Goal: Transaction & Acquisition: Purchase product/service

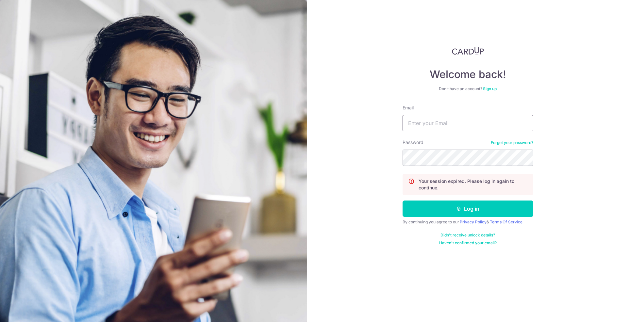
click at [451, 120] on input "Email" at bounding box center [467, 123] width 131 height 16
click at [449, 126] on input "Email" at bounding box center [467, 123] width 131 height 16
type input "tiffanyhennedige@gmail.com"
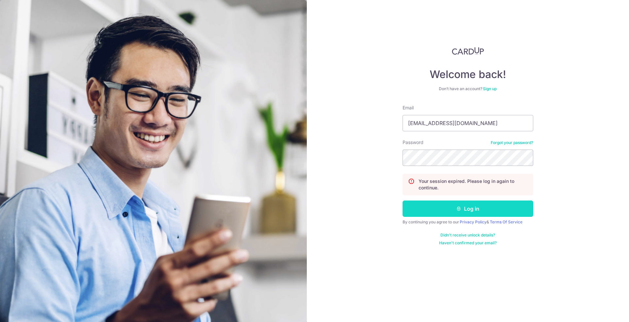
click at [502, 213] on button "Log in" at bounding box center [467, 209] width 131 height 16
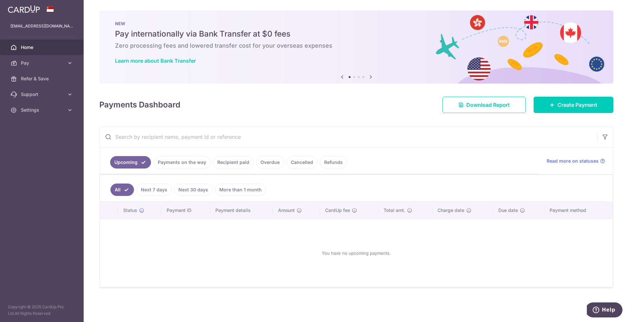
click at [235, 164] on link "Recipient paid" at bounding box center [233, 162] width 41 height 12
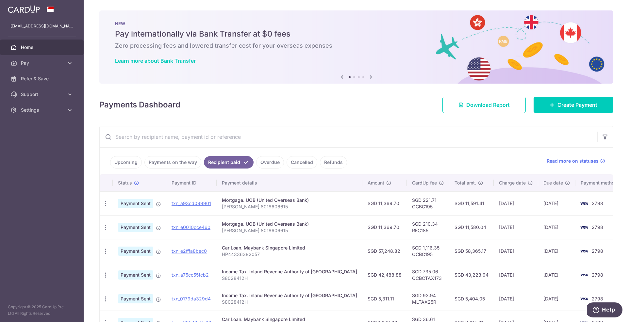
click at [184, 165] on link "Payments on the way" at bounding box center [172, 162] width 57 height 12
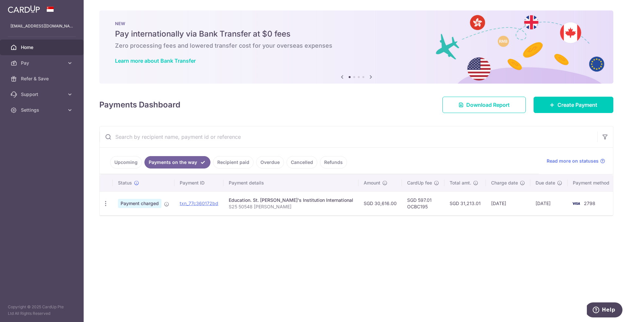
click at [131, 159] on link "Upcoming" at bounding box center [126, 162] width 32 height 12
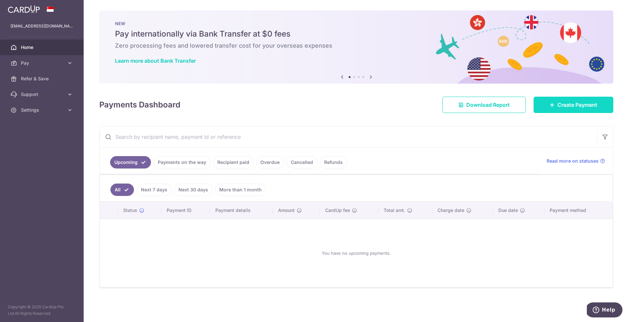
click at [565, 105] on span "Create Payment" at bounding box center [577, 105] width 40 height 8
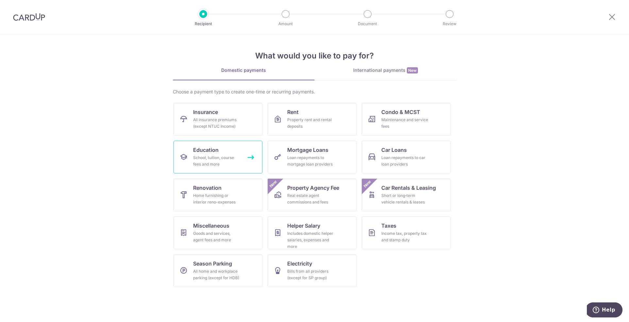
click at [205, 165] on div "School, tuition, course fees and more" at bounding box center [216, 161] width 47 height 13
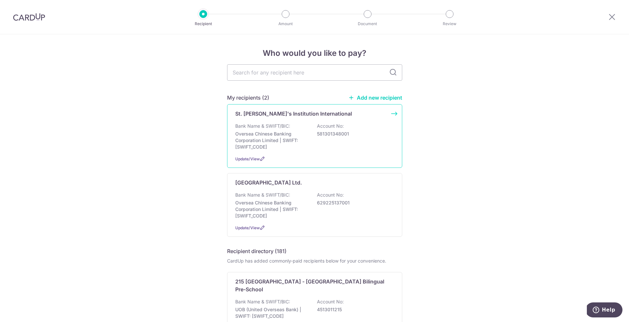
click at [306, 146] on p "Oversea Chinese Banking Corporation Limited | SWIFT: OCBCSGSGXXX" at bounding box center [271, 141] width 73 height 20
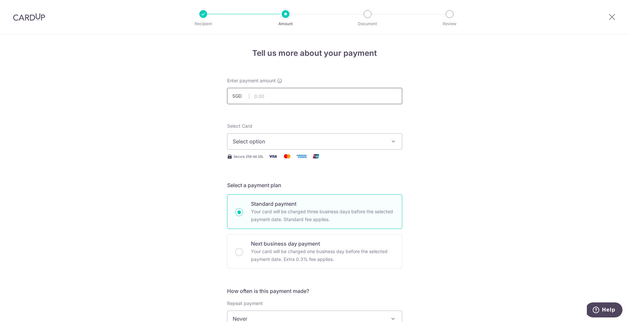
click at [264, 98] on input "text" at bounding box center [314, 96] width 175 height 16
type input "20,477.00"
click at [284, 144] on span "Select option" at bounding box center [309, 142] width 152 height 8
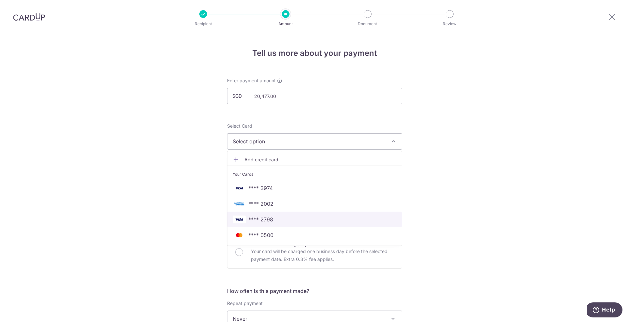
click at [282, 221] on span "**** 2798" at bounding box center [315, 220] width 164 height 8
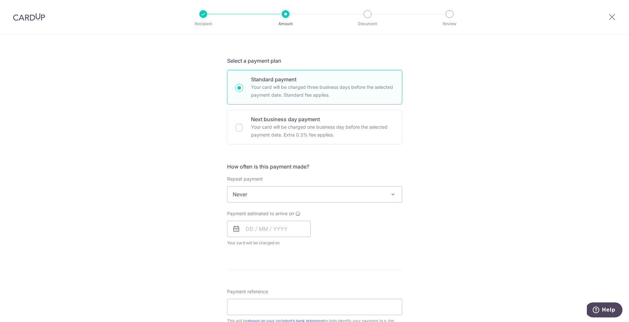
scroll to position [125, 0]
click at [276, 227] on input "text" at bounding box center [269, 228] width 84 height 16
click at [256, 302] on link "15" at bounding box center [253, 300] width 10 height 10
type input "15/09/2025"
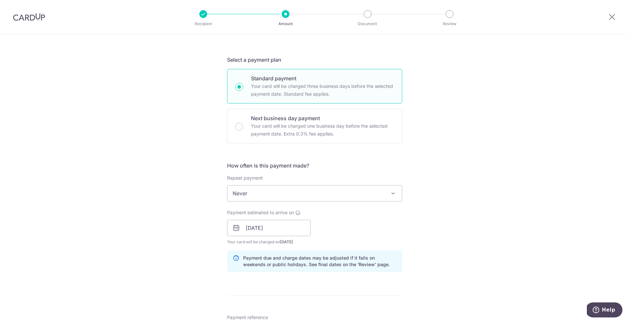
click at [381, 234] on div "Payment estimated to arrive on 15/09/2025 Prev Next Sep Oct Nov Dec 2025 2026 2…" at bounding box center [314, 227] width 183 height 36
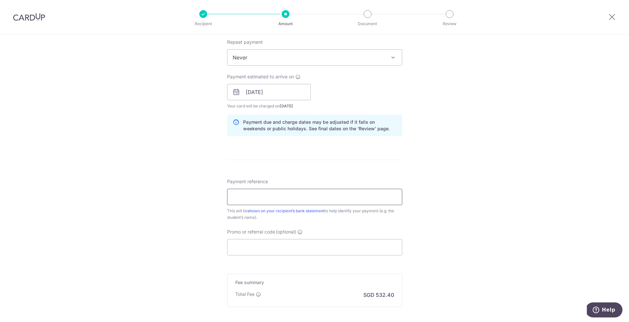
scroll to position [263, 0]
click at [297, 194] on input "Payment reference" at bounding box center [314, 196] width 175 height 16
type input "S25 49849 Yi Leah"
click at [265, 249] on input "Promo or referral code (optional)" at bounding box center [314, 246] width 175 height 16
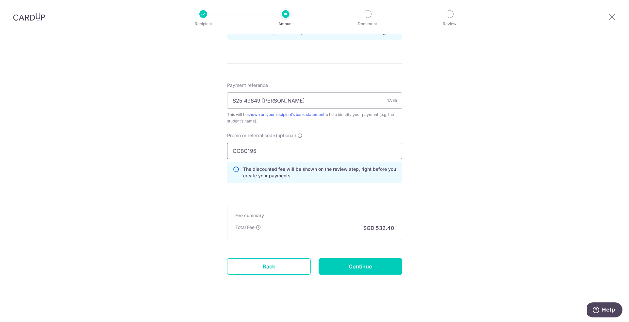
scroll to position [359, 0]
type input "OCBC195"
click at [359, 265] on input "Continue" at bounding box center [361, 265] width 84 height 16
type input "Create Schedule"
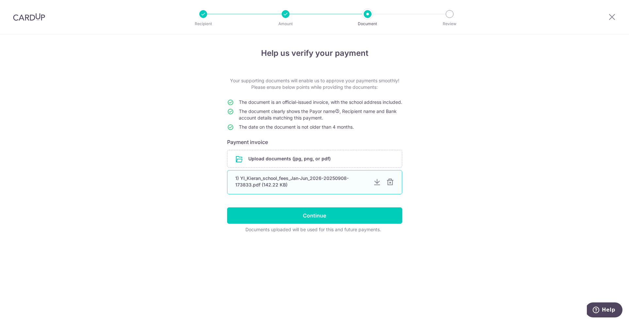
click at [392, 186] on div at bounding box center [390, 182] width 8 height 8
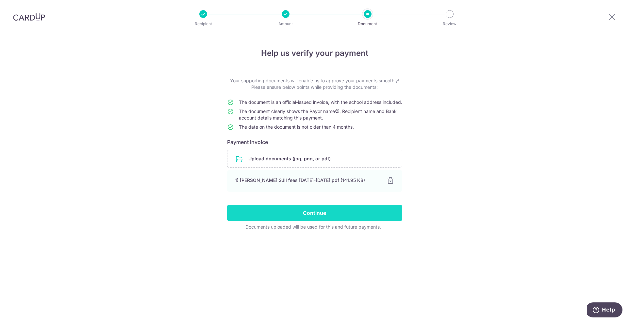
click at [326, 217] on input "Continue" at bounding box center [314, 213] width 175 height 16
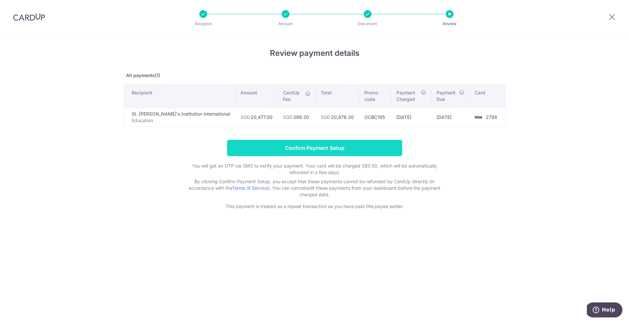
click at [343, 147] on input "Confirm Payment Setup" at bounding box center [314, 148] width 175 height 16
